Goal: Use online tool/utility: Utilize a website feature to perform a specific function

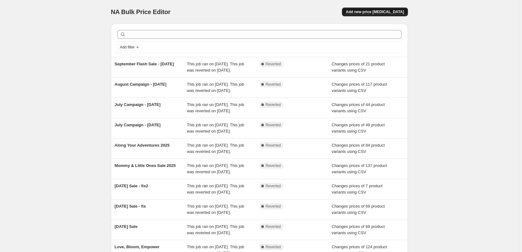
click at [399, 10] on span "Add new price [MEDICAL_DATA]" at bounding box center [375, 11] width 58 height 5
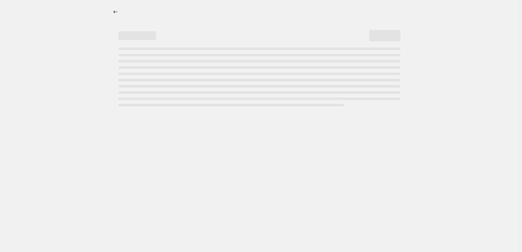
select select "percentage"
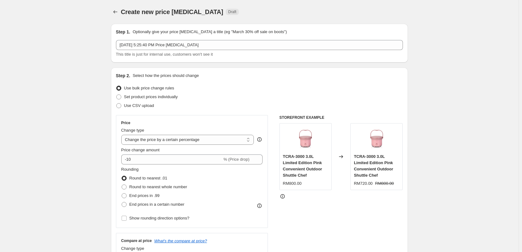
click at [141, 111] on div "Step 2. Select how the prices should change Use bulk price change rules Set pro…" at bounding box center [259, 178] width 287 height 210
click at [138, 105] on span "Use CSV upload" at bounding box center [139, 105] width 30 height 5
click at [117, 104] on input "Use CSV upload" at bounding box center [116, 103] width 0 height 0
radio input "true"
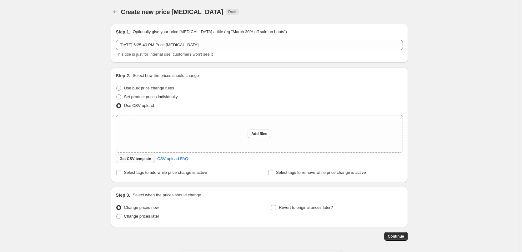
click at [143, 157] on span "Get CSV template" at bounding box center [136, 158] width 32 height 5
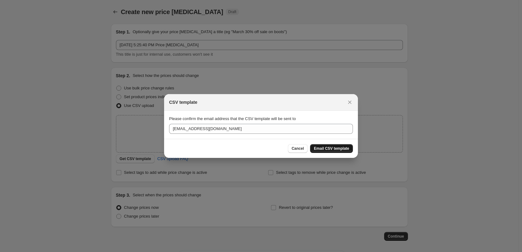
click at [332, 145] on button "Email CSV template" at bounding box center [331, 148] width 43 height 9
